Goal: Transaction & Acquisition: Download file/media

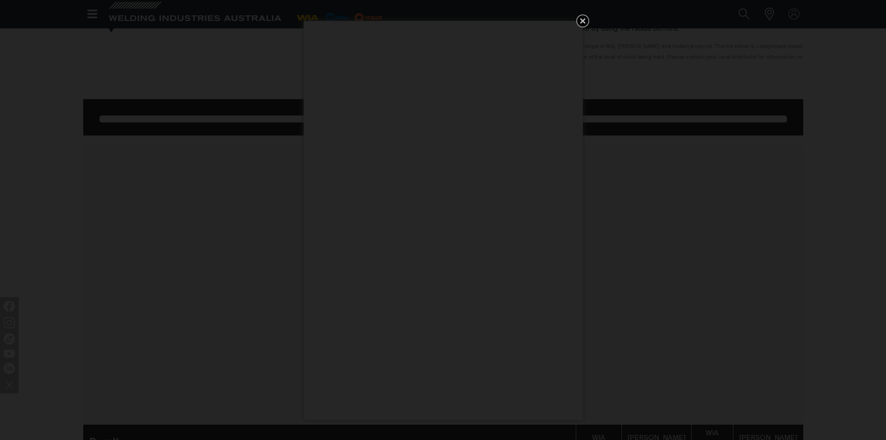
click at [588, 20] on icon "Get 5 WIA Welding Guides Free!" at bounding box center [582, 20] width 11 height 11
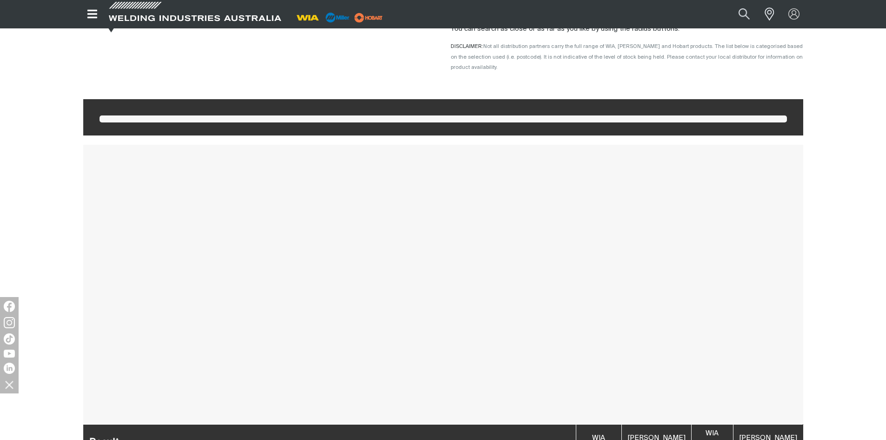
click at [130, 115] on span at bounding box center [444, 118] width 688 height 7
click at [112, 115] on span at bounding box center [444, 118] width 688 height 7
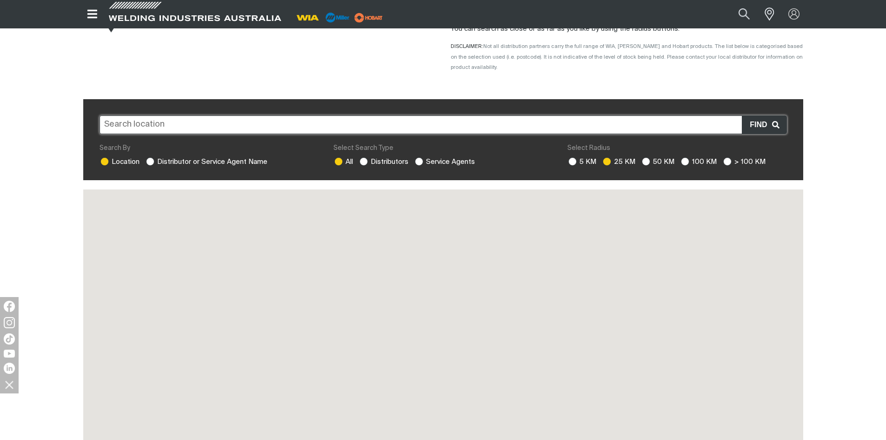
drag, startPoint x: 127, startPoint y: 117, endPoint x: 138, endPoint y: 113, distance: 11.9
click at [135, 115] on input "text" at bounding box center [444, 124] width 688 height 19
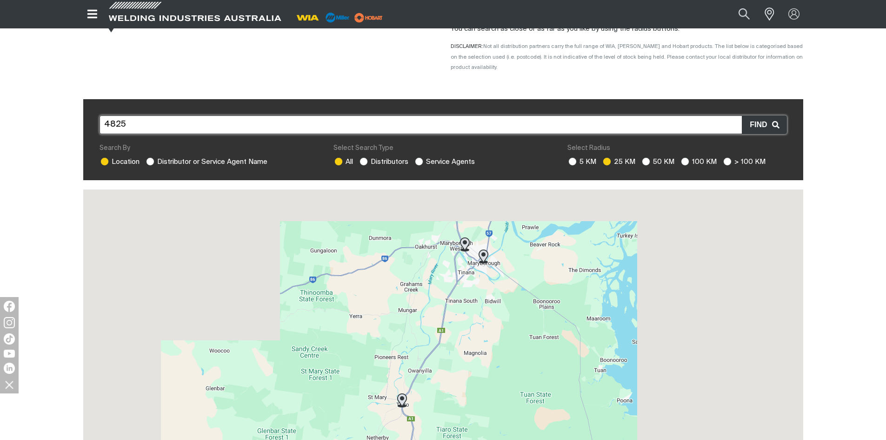
click at [144, 116] on input "4825" at bounding box center [444, 124] width 688 height 19
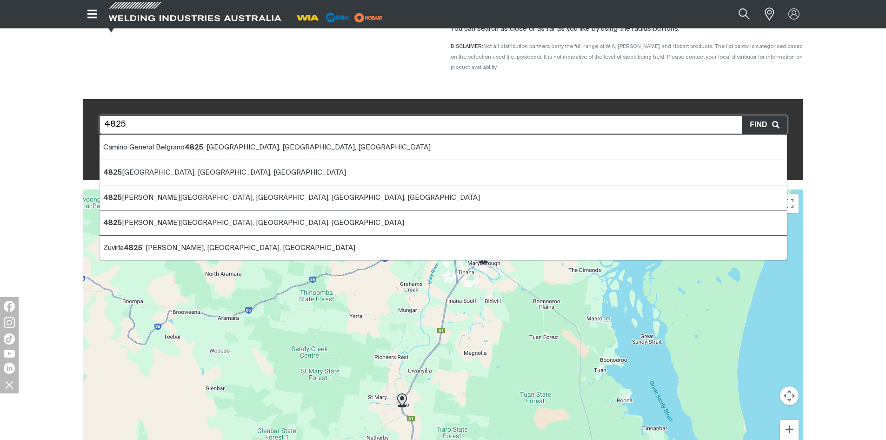
drag, startPoint x: 50, startPoint y: 116, endPoint x: -13, endPoint y: 116, distance: 63.3
paste input "[GEOGRAPHIC_DATA],"
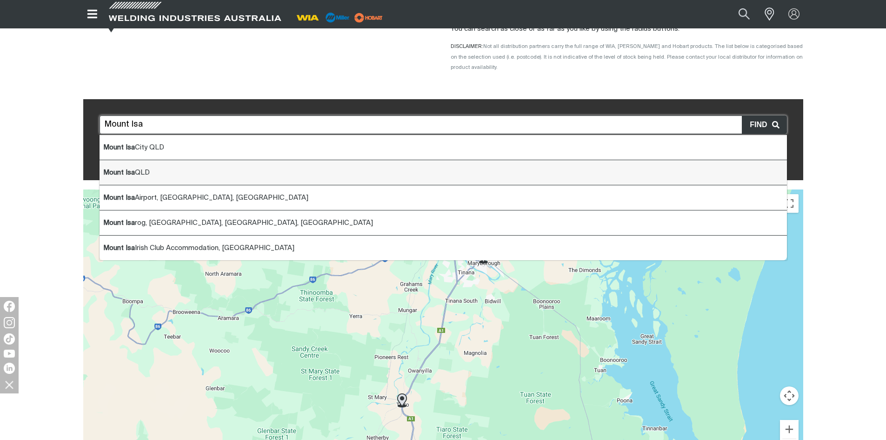
click at [138, 169] on span "Mount Isa QLD" at bounding box center [126, 172] width 47 height 7
type input "Mount Isa QLD"
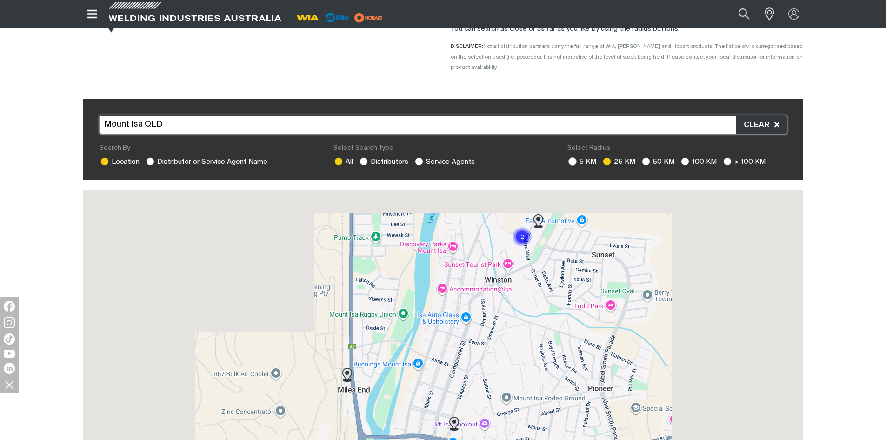
click at [576, 157] on ins at bounding box center [573, 161] width 8 height 8
click at [575, 157] on input "5 KM" at bounding box center [572, 160] width 6 height 6
radio input "true"
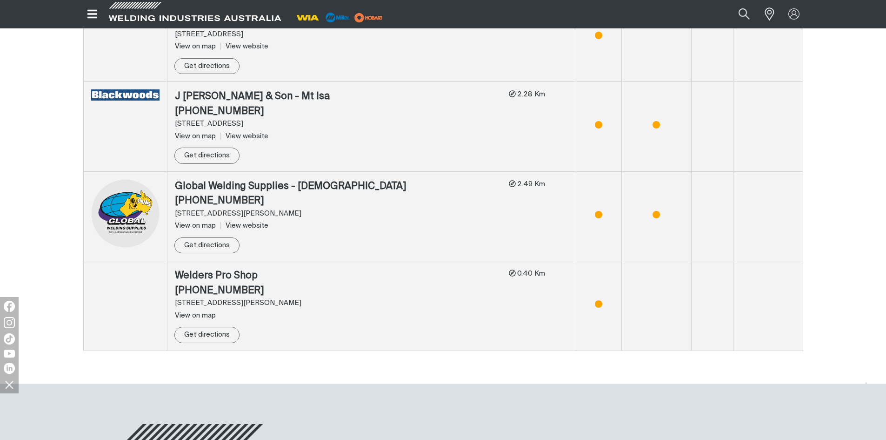
scroll to position [744, 0]
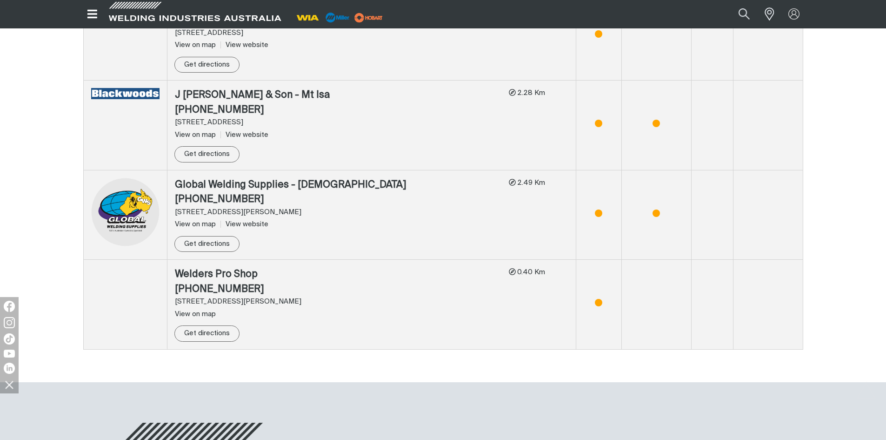
click at [328, 282] on div "[PHONE_NUMBER]" at bounding box center [338, 289] width 327 height 15
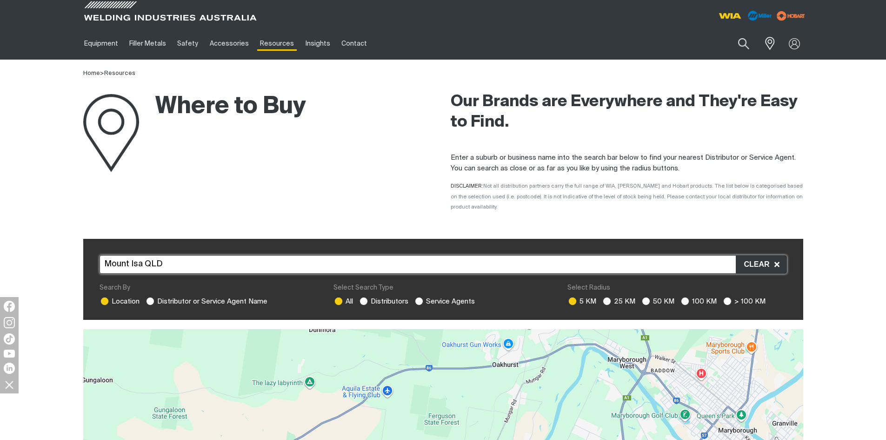
scroll to position [8, 0]
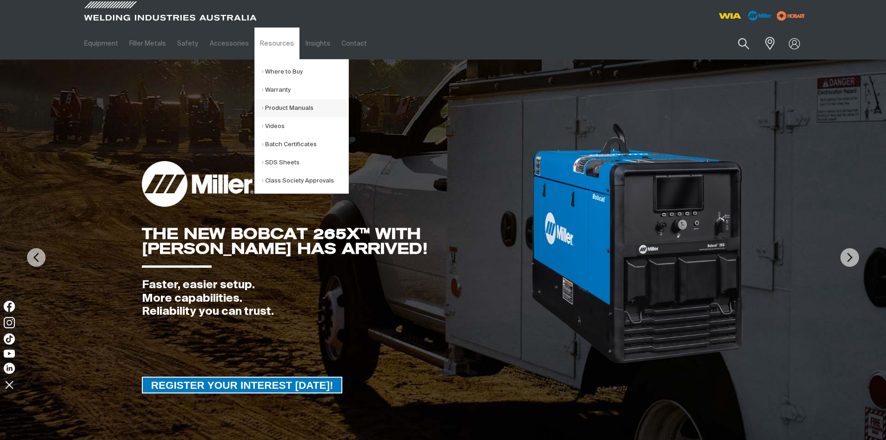
click at [294, 108] on link "Product Manuals" at bounding box center [305, 108] width 87 height 18
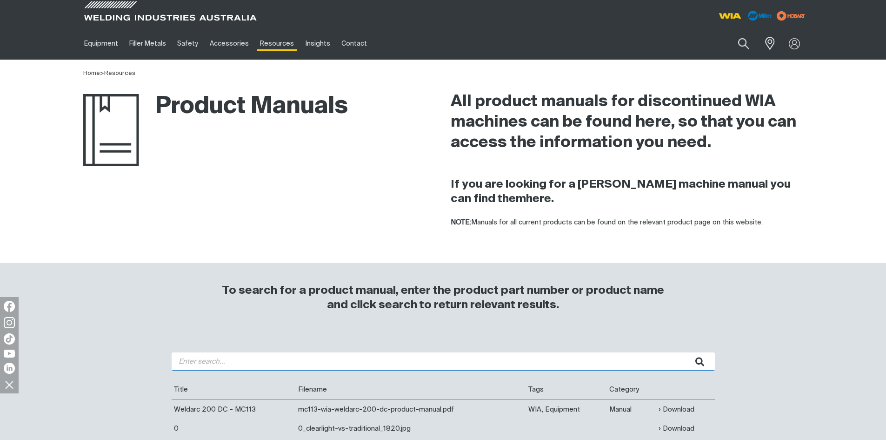
click at [240, 363] on input "search" at bounding box center [443, 361] width 543 height 18
type input "200i"
click at [686, 352] on button "submit" at bounding box center [700, 361] width 29 height 18
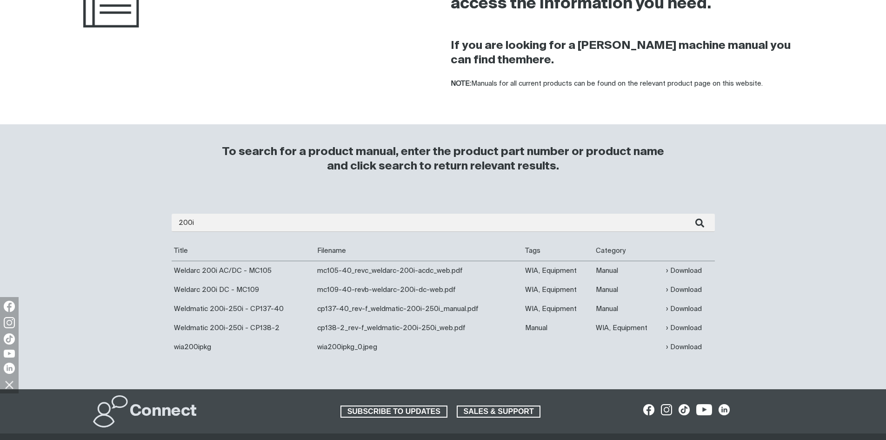
scroll to position [140, 0]
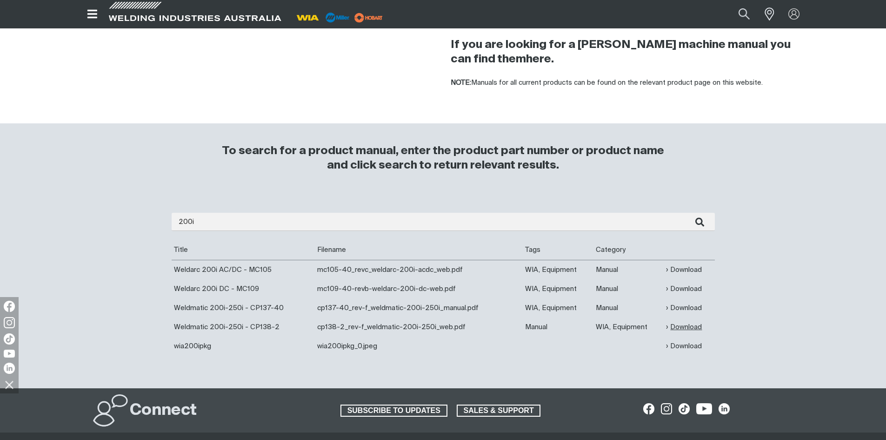
click at [679, 325] on link "Download" at bounding box center [684, 327] width 36 height 11
click at [686, 269] on link "Download" at bounding box center [684, 269] width 36 height 11
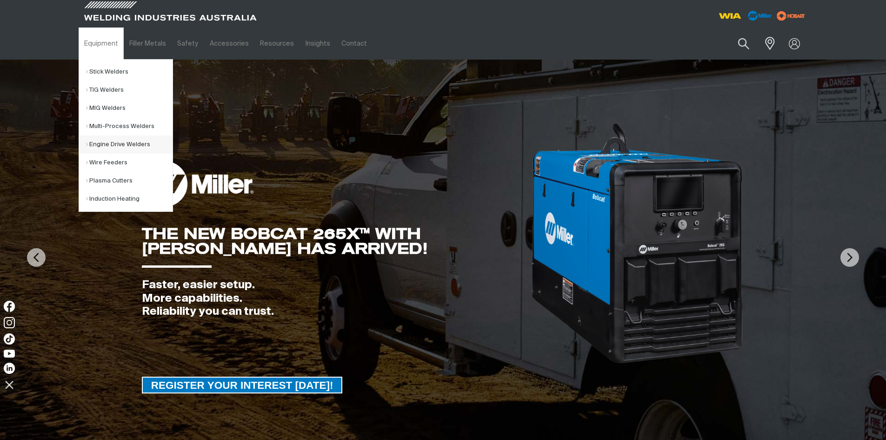
click at [129, 144] on link "Engine Drive Welders" at bounding box center [129, 144] width 87 height 18
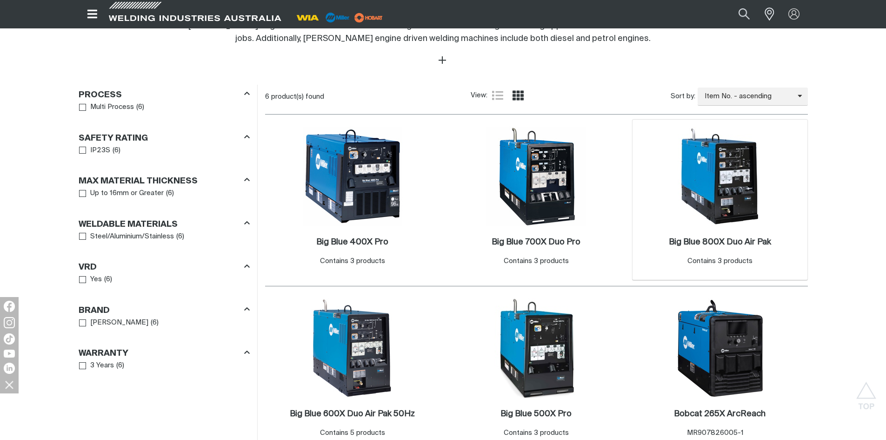
scroll to position [372, 0]
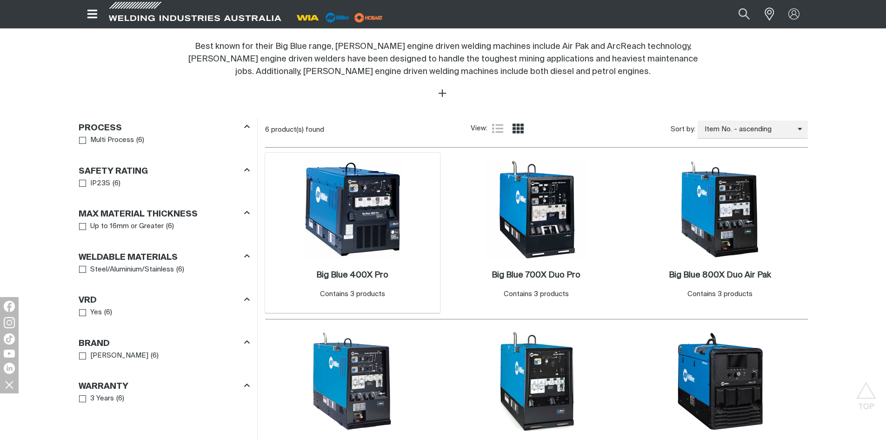
click at [359, 214] on img at bounding box center [353, 210] width 100 height 100
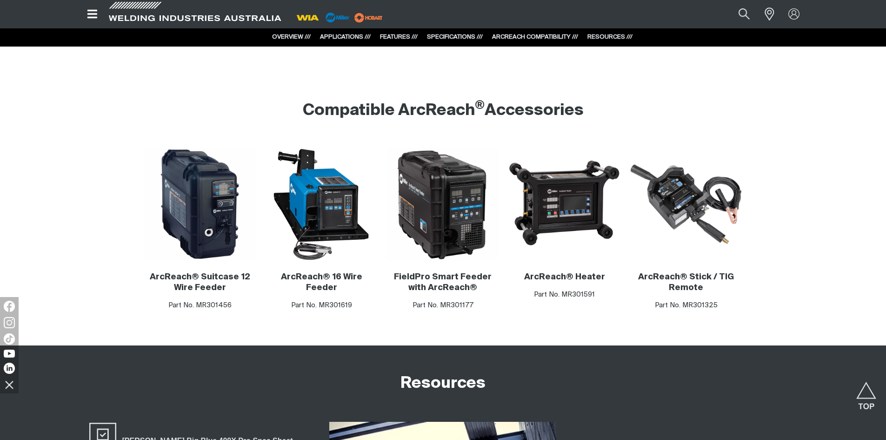
scroll to position [2047, 0]
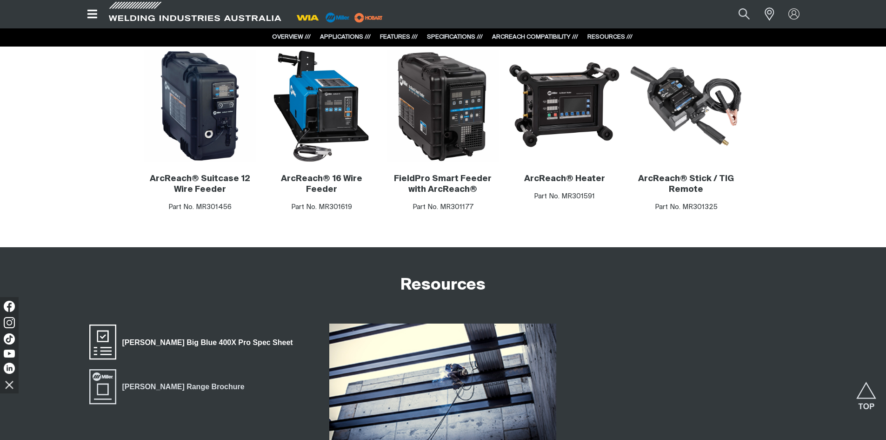
click at [180, 342] on span "Miller Big Blue 400X Pro Spec Sheet" at bounding box center [207, 342] width 183 height 12
